Goal: Information Seeking & Learning: Learn about a topic

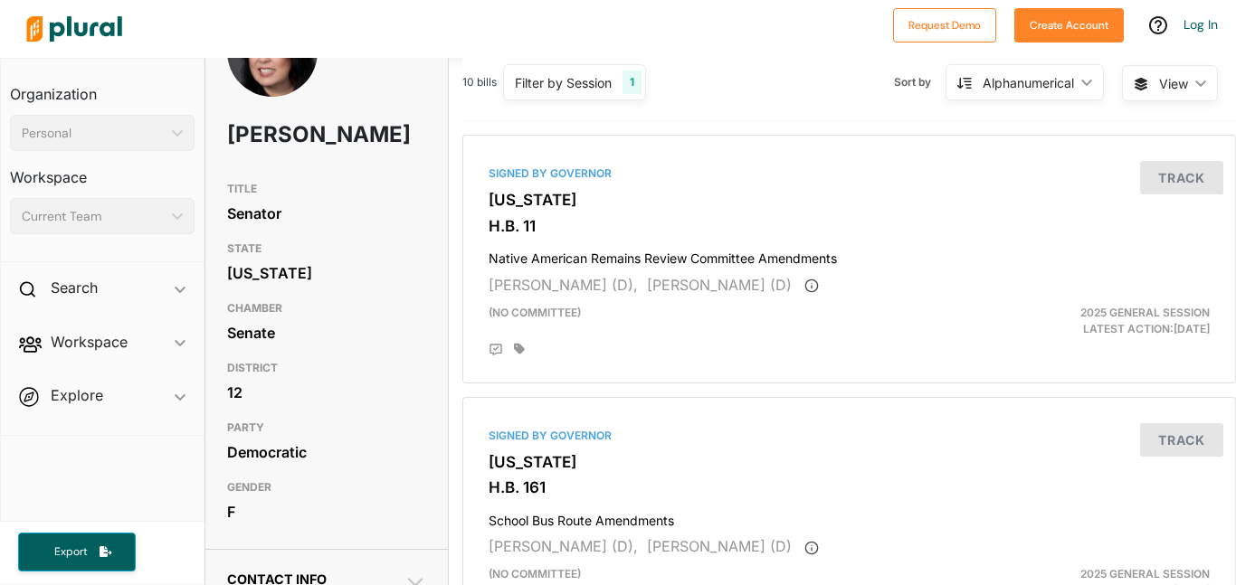
scroll to position [87, 0]
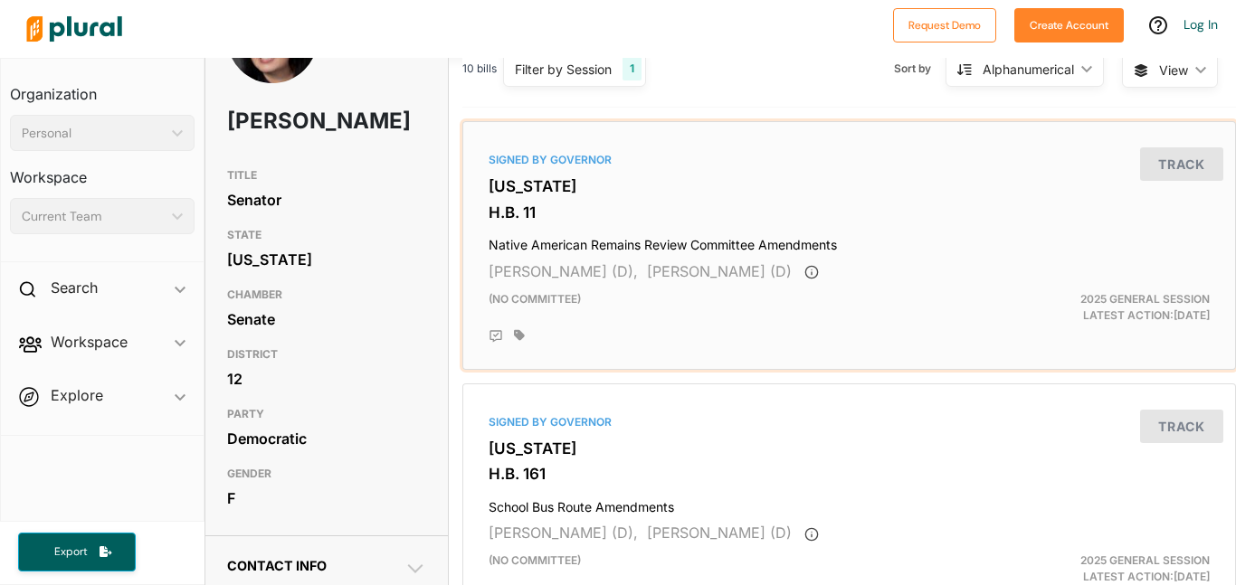
click at [518, 195] on h3 "[US_STATE]" at bounding box center [849, 186] width 721 height 18
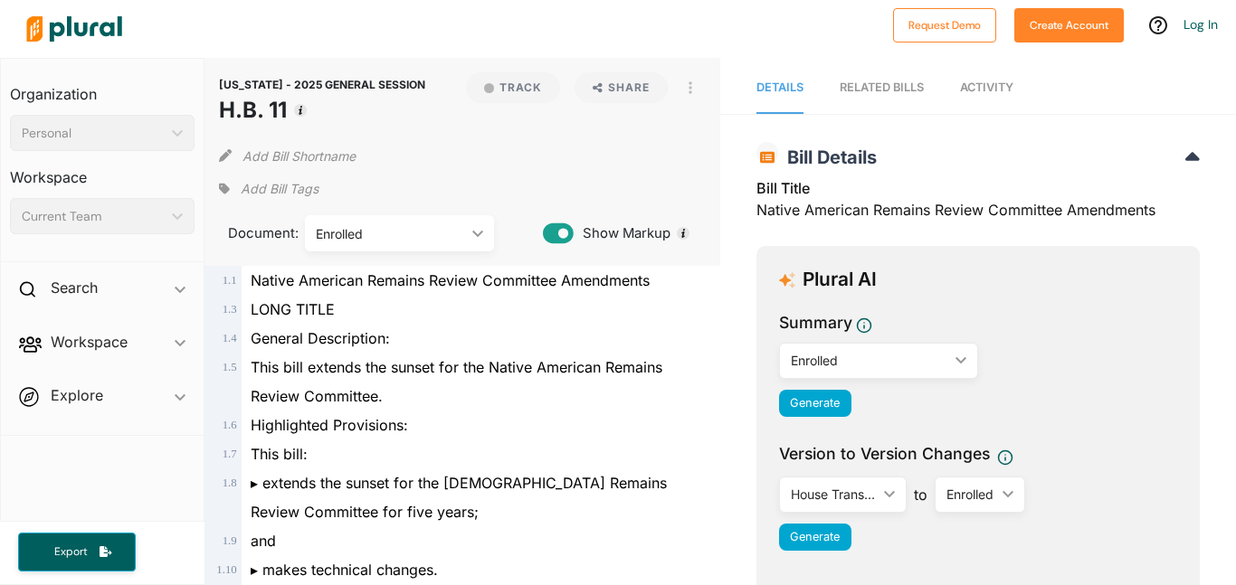
click at [986, 81] on span "Activity" at bounding box center [986, 88] width 53 height 14
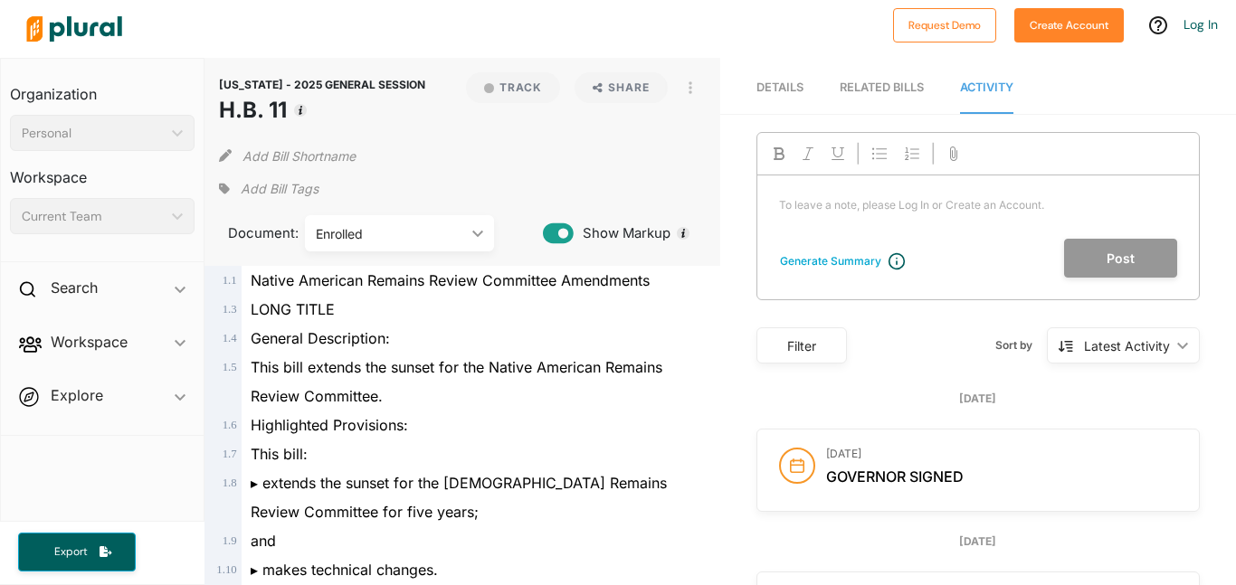
click at [905, 85] on div "RELATED BILLS" at bounding box center [882, 87] width 84 height 17
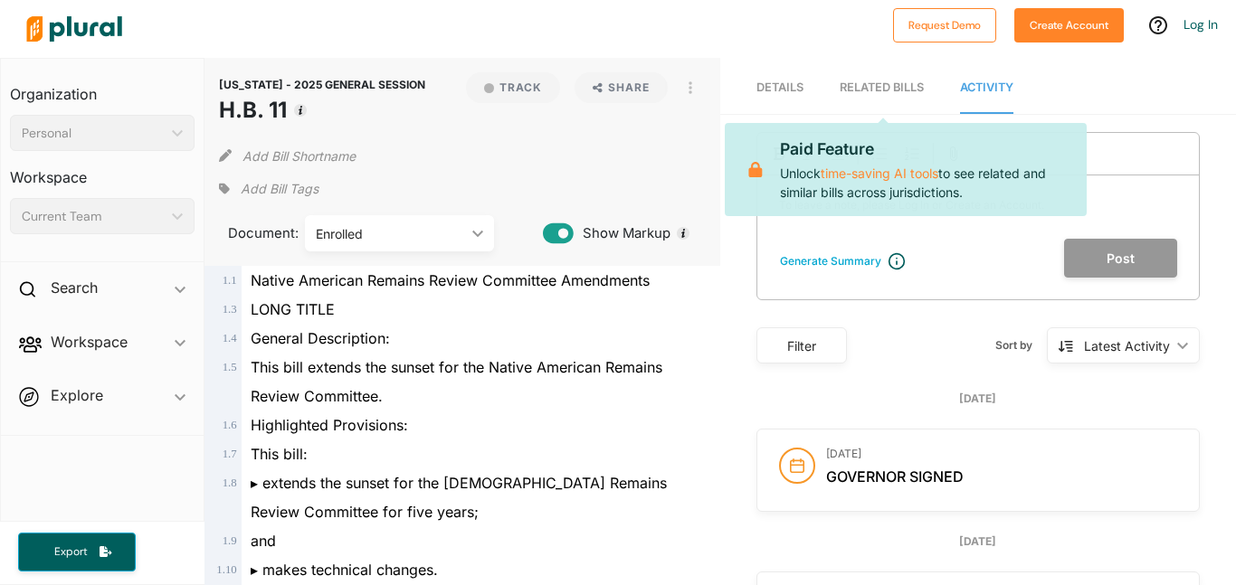
click at [792, 85] on span "Details" at bounding box center [779, 88] width 47 height 14
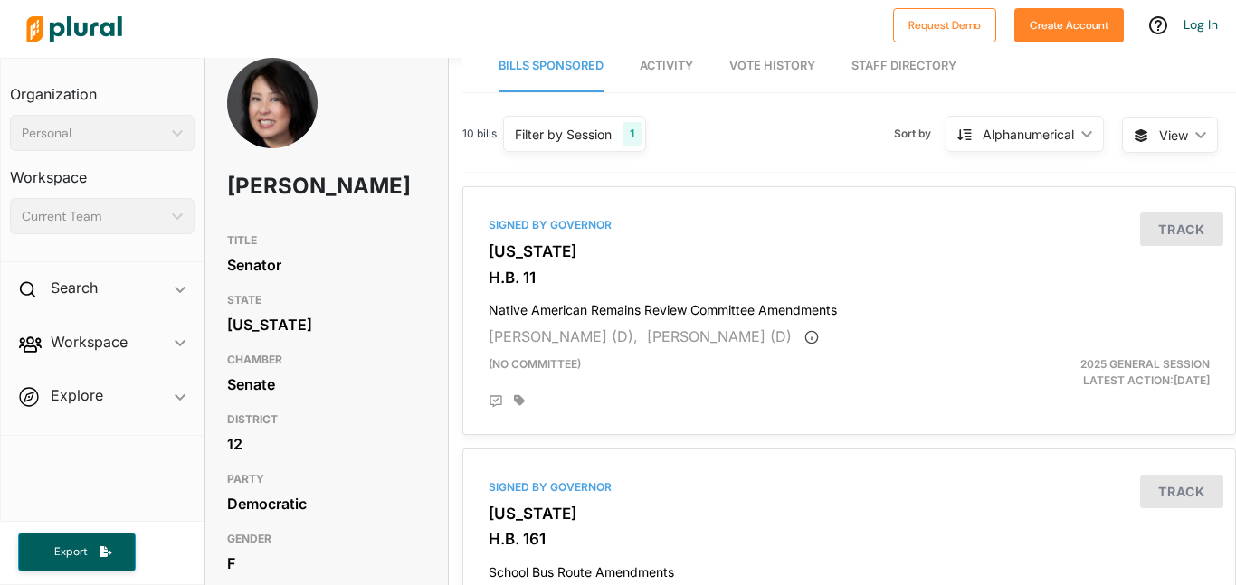
scroll to position [22, 2]
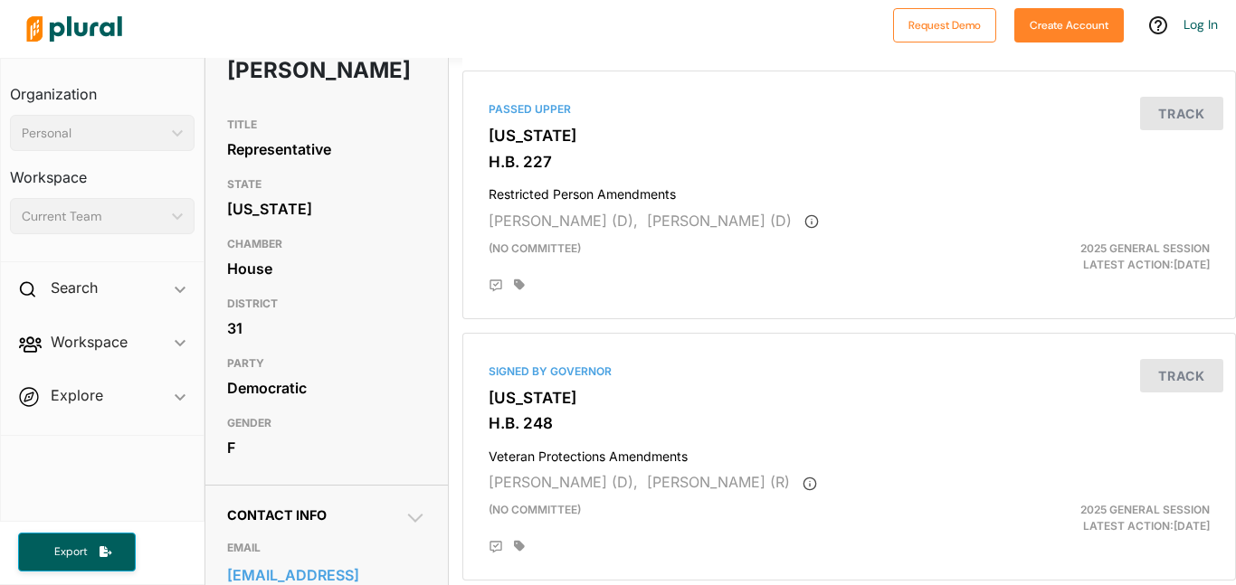
scroll to position [141, 0]
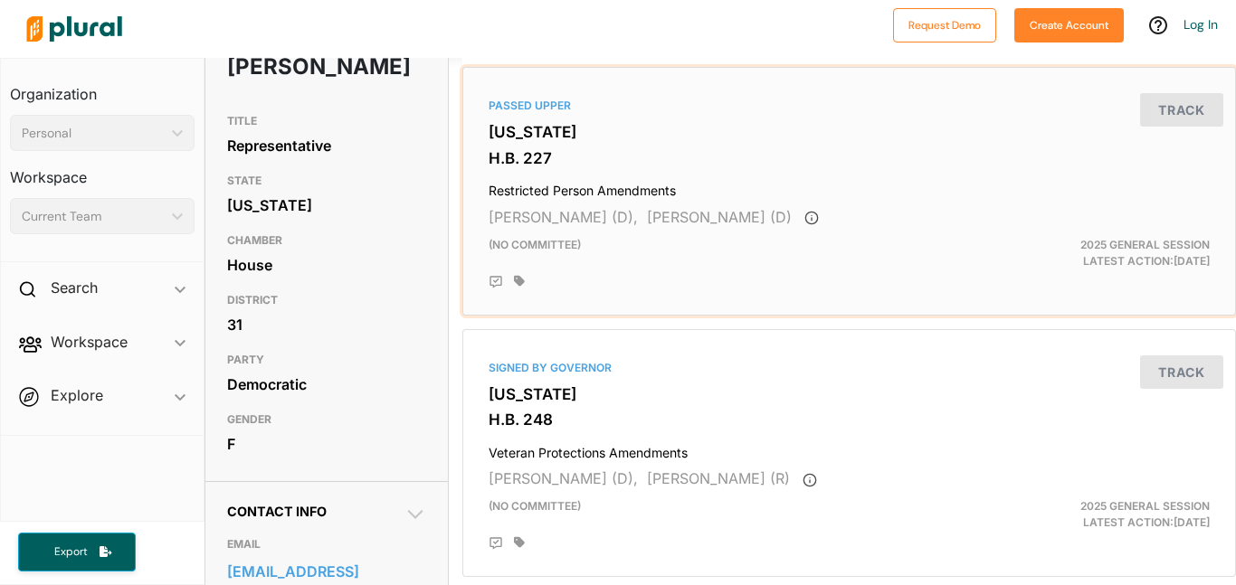
click at [547, 153] on h3 "H.B. 227" at bounding box center [849, 158] width 721 height 18
